Goal: Transaction & Acquisition: Subscribe to service/newsletter

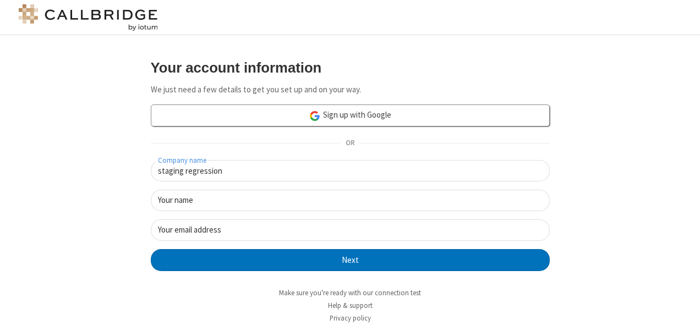
type input "staging regression"
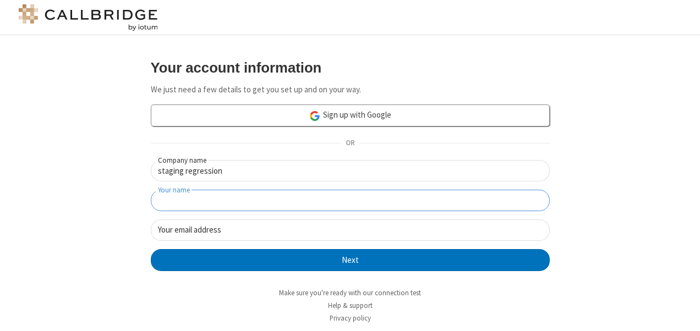
click at [317, 199] on input "Your name" at bounding box center [350, 200] width 399 height 21
type input "anu"
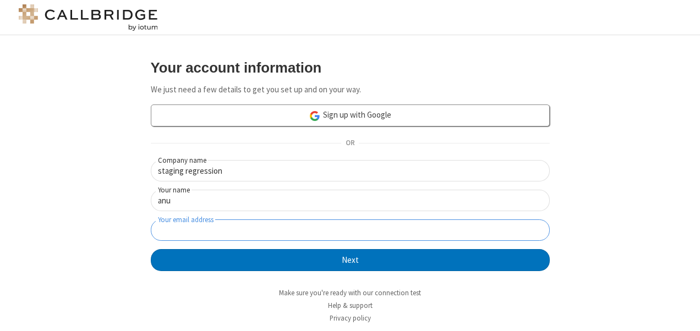
click at [317, 230] on input "Your email address" at bounding box center [350, 229] width 399 height 21
type input "[EMAIL_ADDRESS][PERSON_NAME][DOMAIN_NAME]"
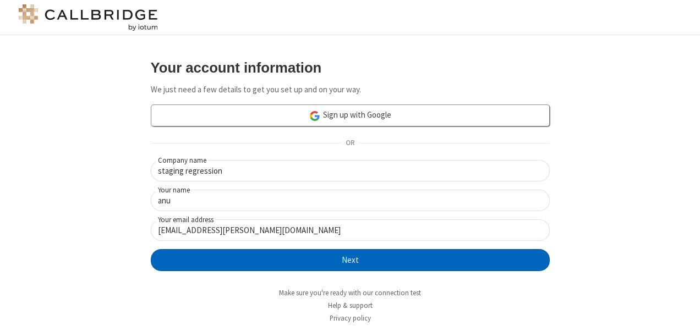
click at [343, 260] on button "Next" at bounding box center [350, 260] width 399 height 22
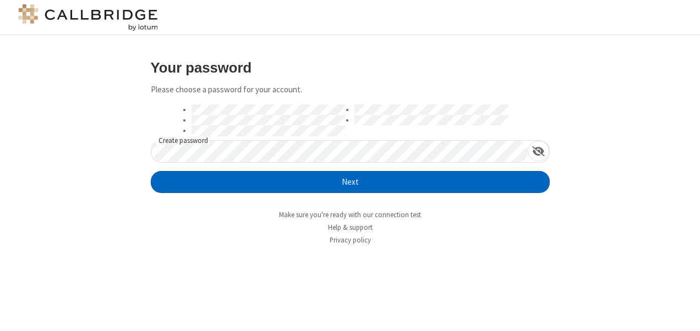
click at [348, 185] on button "Next" at bounding box center [350, 182] width 399 height 22
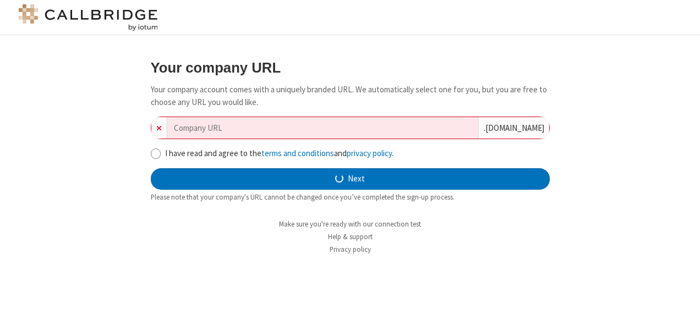
type input "staging-regression"
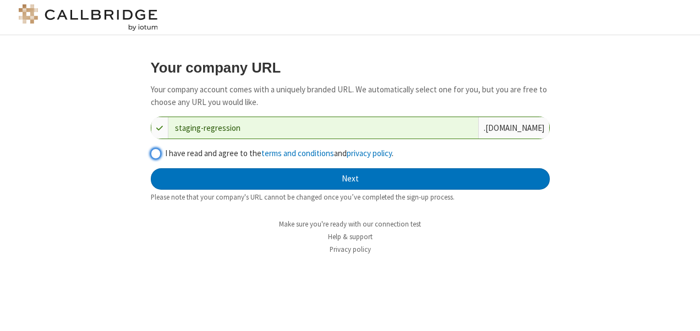
click at [157, 155] on input "I have read and agree to the terms and conditions and privacy policy ." at bounding box center [156, 154] width 10 height 12
checkbox input "true"
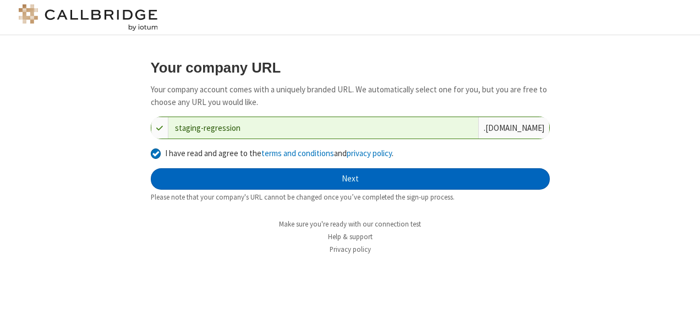
click at [349, 186] on button "Next" at bounding box center [350, 179] width 399 height 22
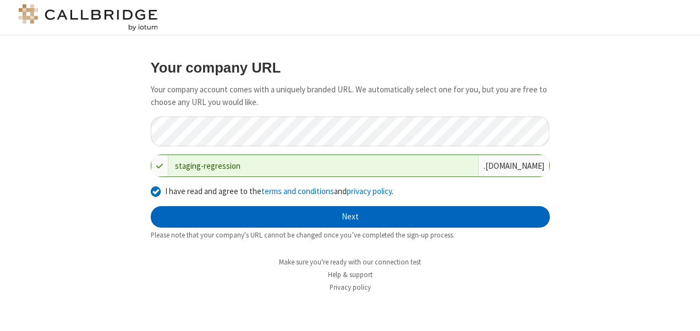
click at [364, 220] on button "Next" at bounding box center [350, 217] width 399 height 22
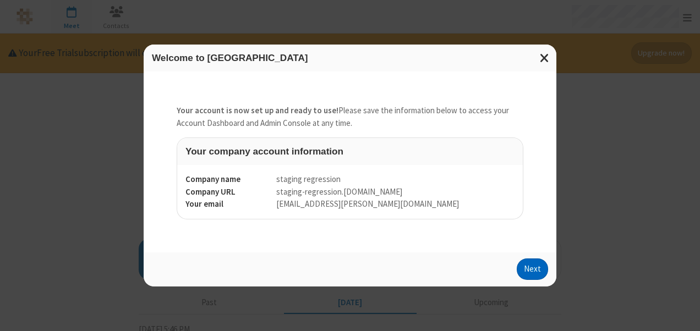
click at [524, 265] on button "Next" at bounding box center [532, 270] width 31 height 22
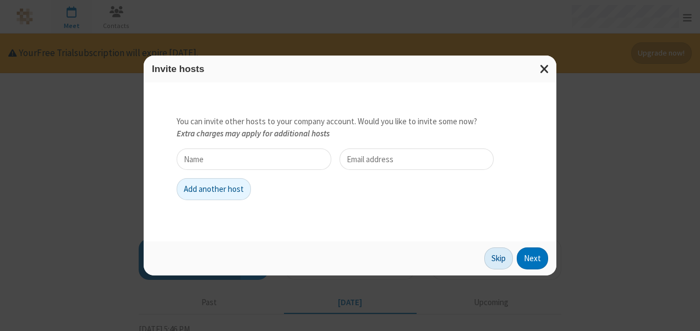
click at [498, 260] on button "Skip" at bounding box center [498, 259] width 29 height 22
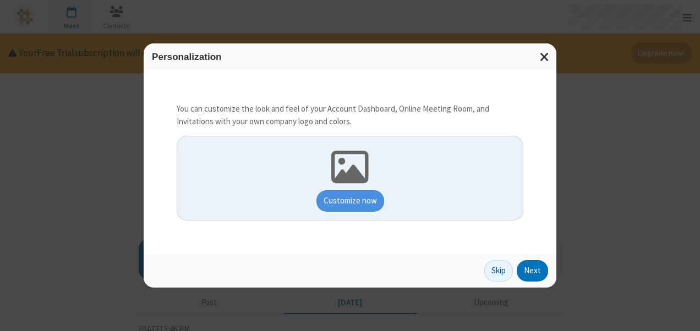
click at [499, 261] on button "Skip" at bounding box center [498, 271] width 29 height 22
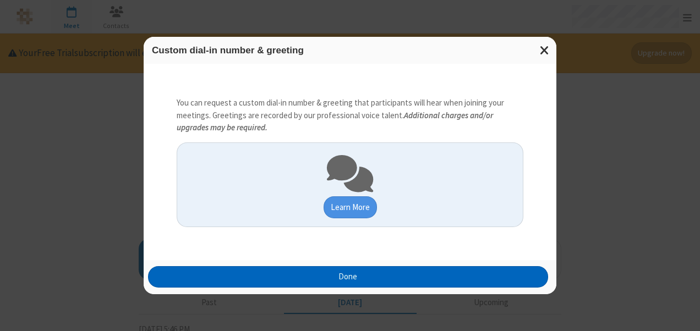
click at [389, 271] on button "Done" at bounding box center [348, 277] width 400 height 22
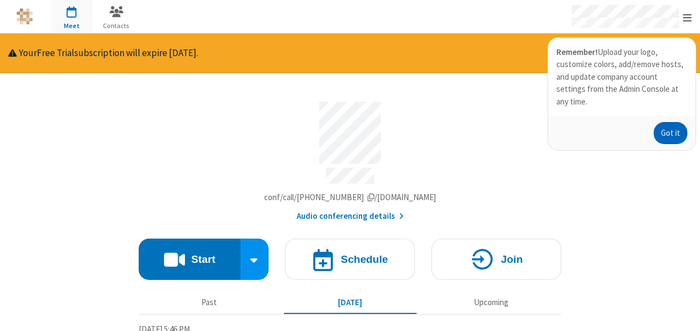
click at [670, 122] on button "Got it" at bounding box center [670, 133] width 34 height 22
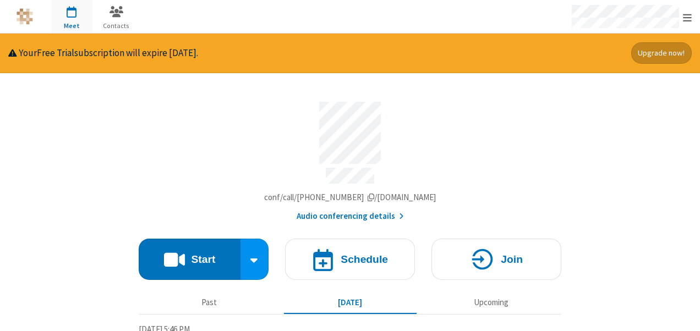
click at [661, 61] on button "Upgrade now!" at bounding box center [661, 52] width 61 height 21
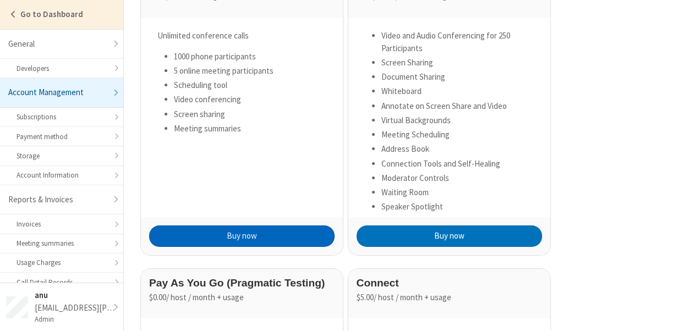
click at [282, 232] on button "Buy now" at bounding box center [241, 237] width 185 height 22
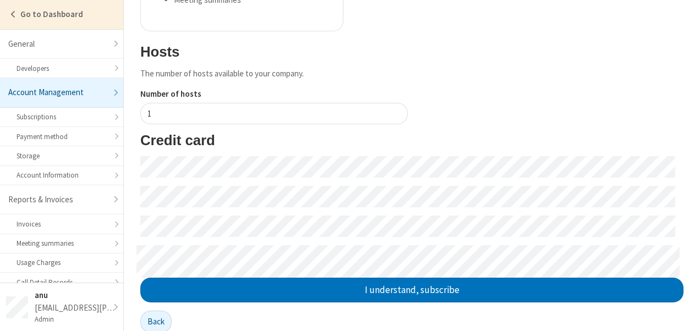
scroll to position [248, 0]
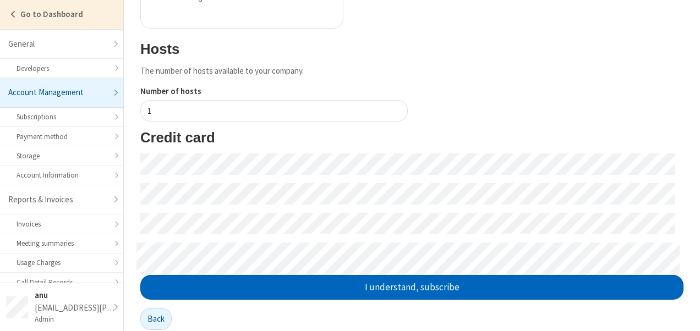
click at [398, 288] on button "I understand, subscribe" at bounding box center [411, 287] width 543 height 25
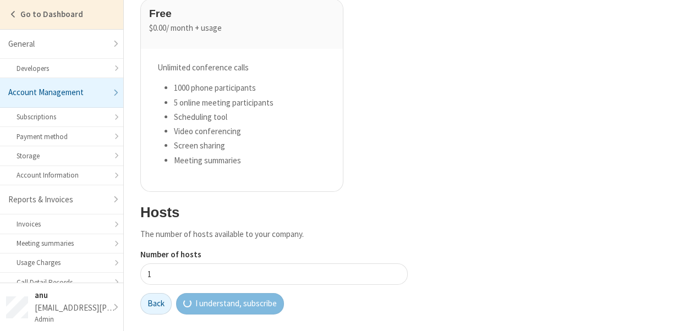
scroll to position [84, 0]
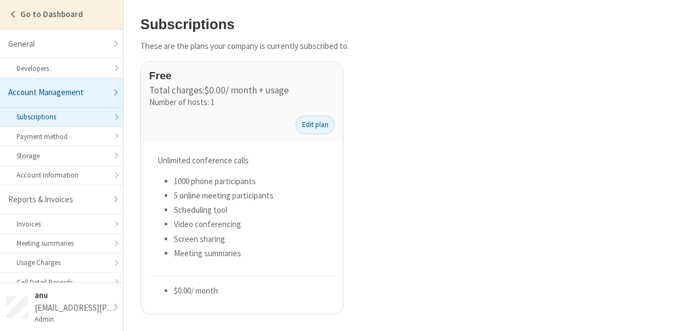
scroll to position [11, 0]
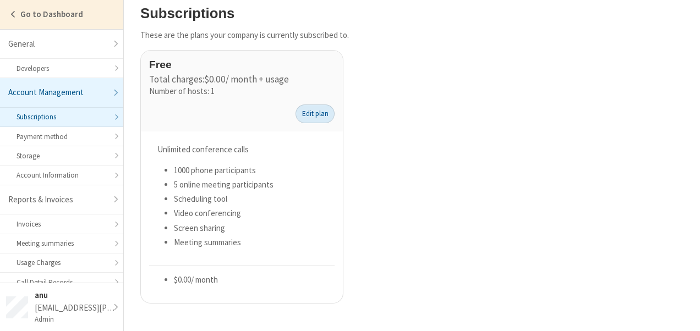
click at [308, 113] on link "Edit plan" at bounding box center [314, 114] width 39 height 19
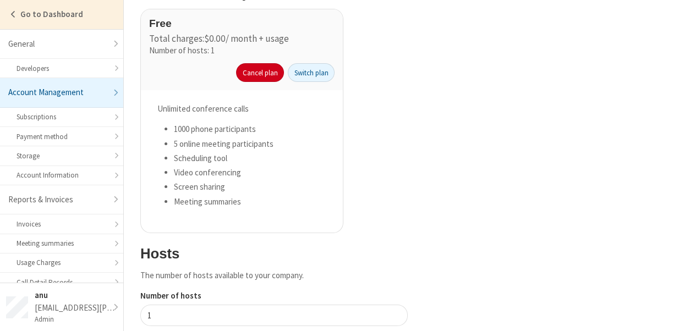
scroll to position [35, 0]
click at [319, 75] on link "Switch plan" at bounding box center [311, 72] width 47 height 19
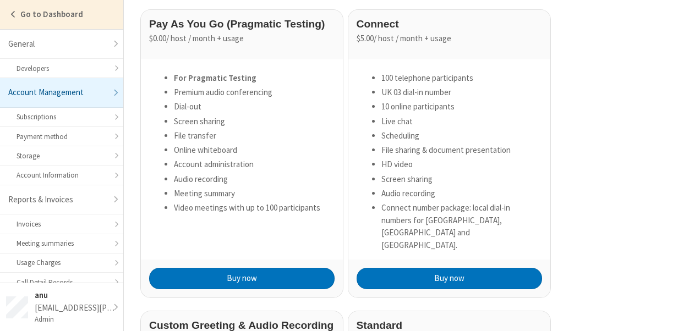
scroll to position [360, 0]
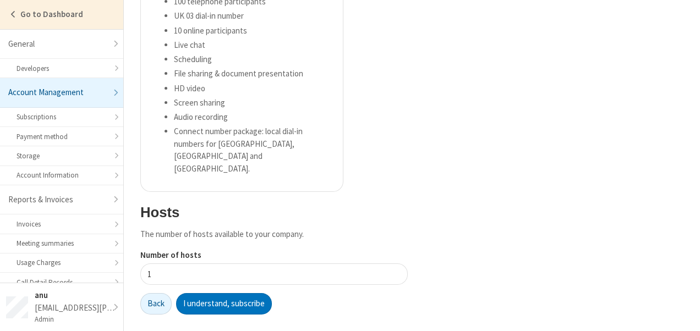
scroll to position [98, 0]
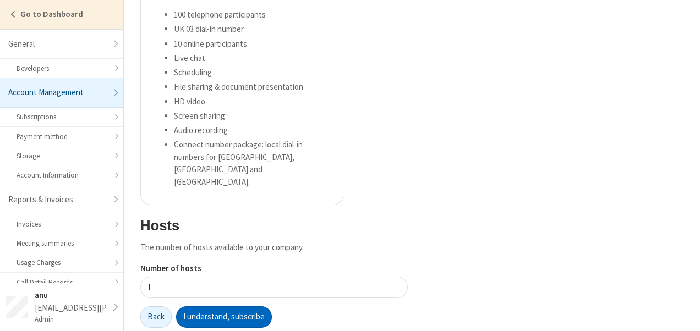
click at [226, 306] on button "I understand, subscribe" at bounding box center [224, 317] width 96 height 22
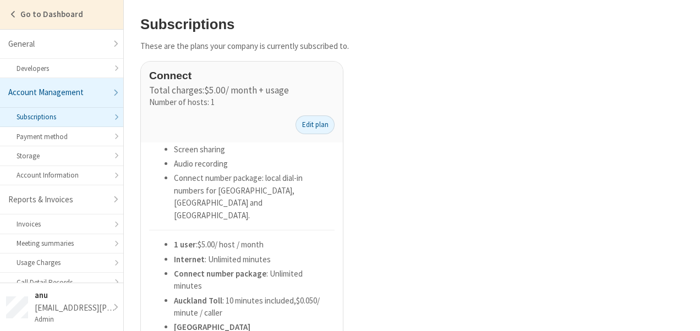
scroll to position [47, 0]
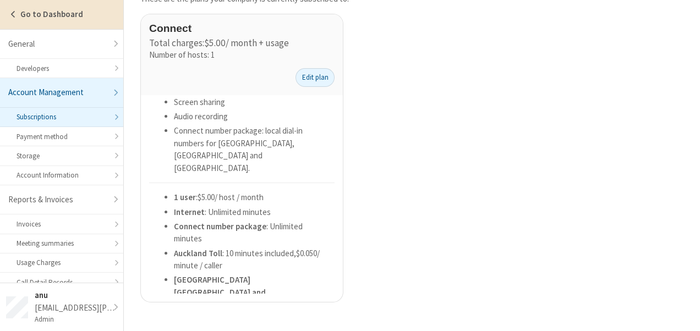
click at [78, 25] on link "Go to Dashboard" at bounding box center [61, 14] width 123 height 29
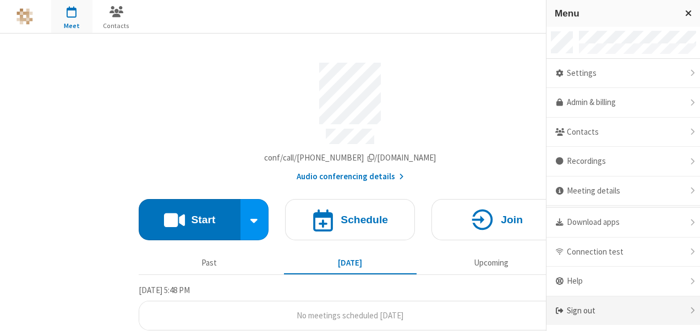
click at [590, 306] on div "Sign out" at bounding box center [622, 310] width 153 height 29
